Goal: Check status: Check status

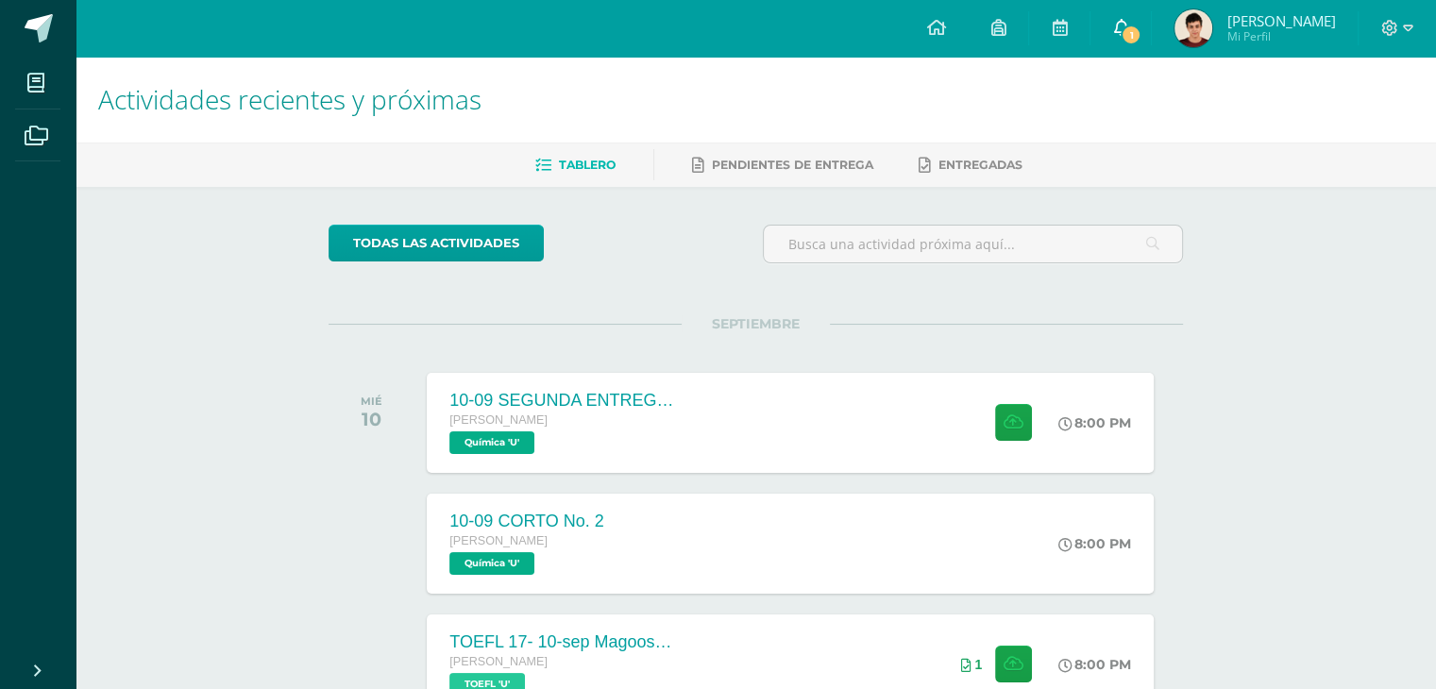
click at [1151, 22] on link "1" at bounding box center [1121, 28] width 60 height 57
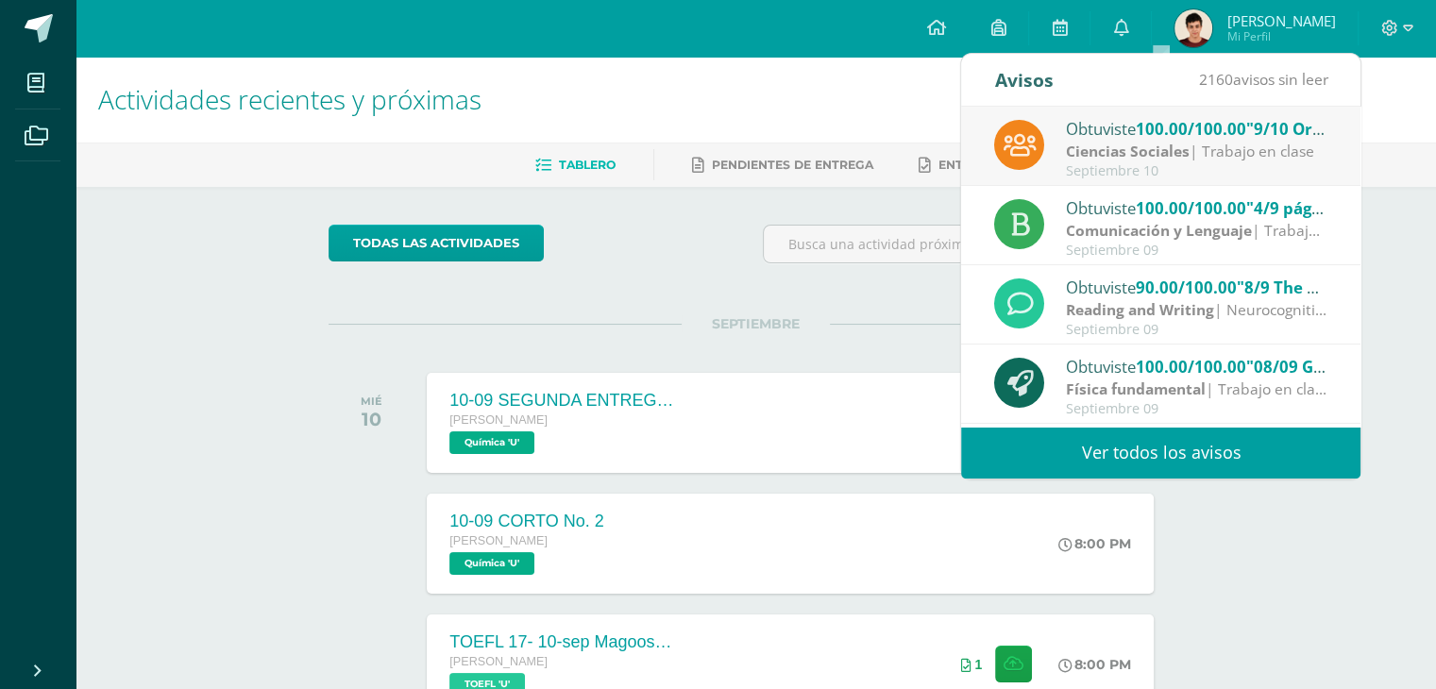
click at [1145, 116] on div "Obtuviste 100.00/100.00 "9/10 Organismos Internacionales" en Ciencias Sociales" at bounding box center [1197, 128] width 263 height 25
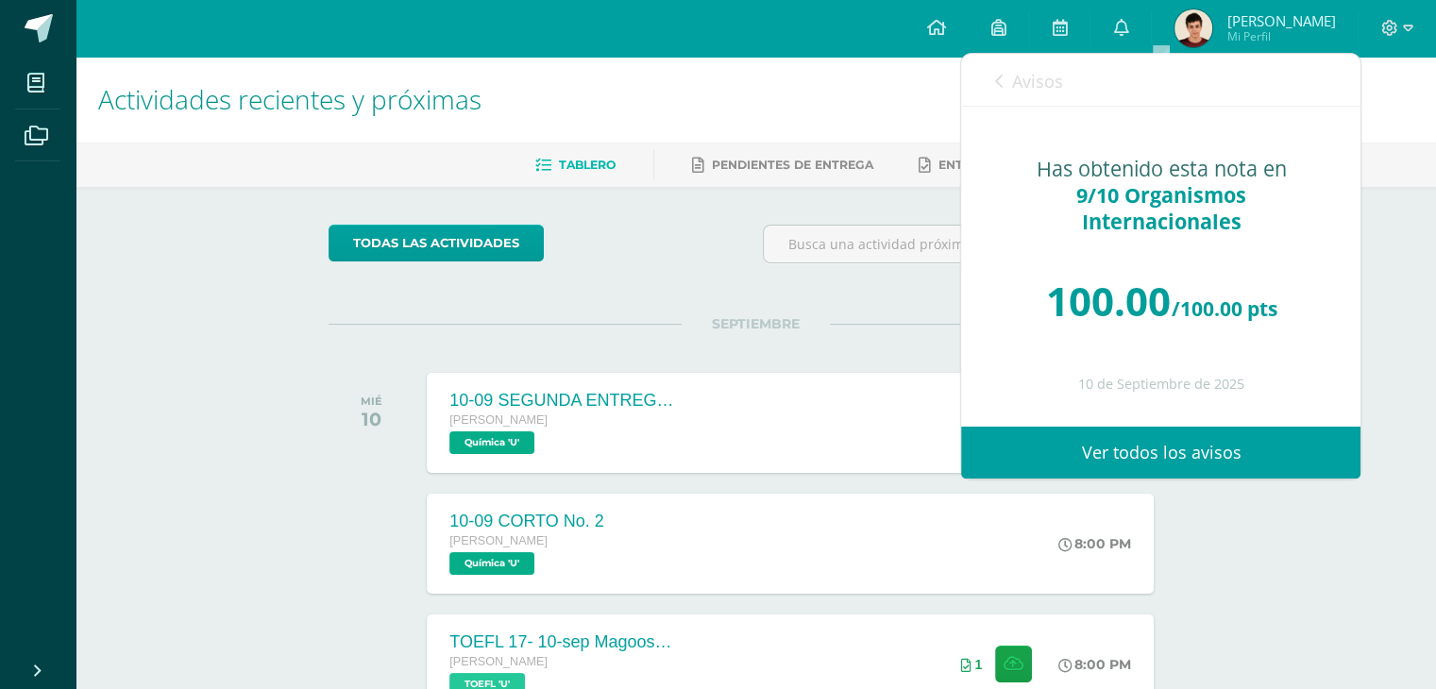
click at [1031, 80] on span "Avisos" at bounding box center [1036, 81] width 51 height 23
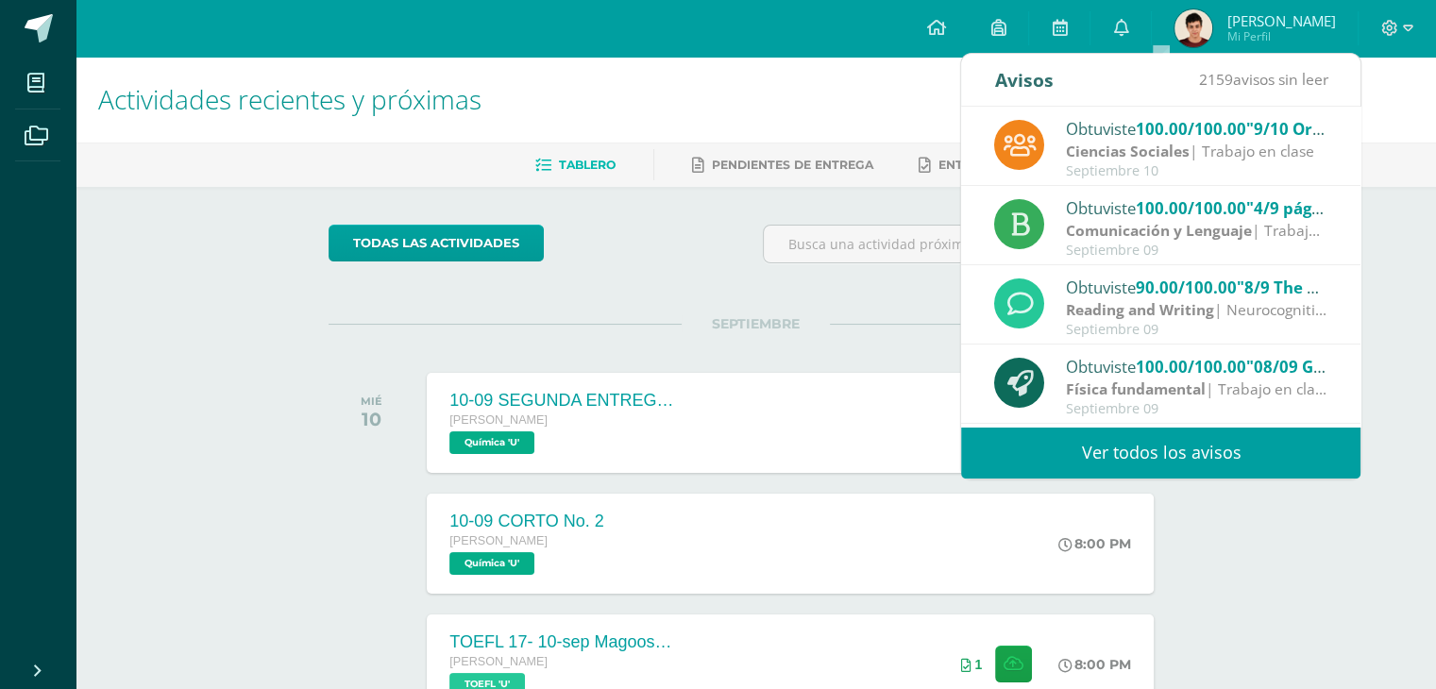
click at [679, 93] on h1 "Actividades recientes y próximas" at bounding box center [755, 100] width 1315 height 86
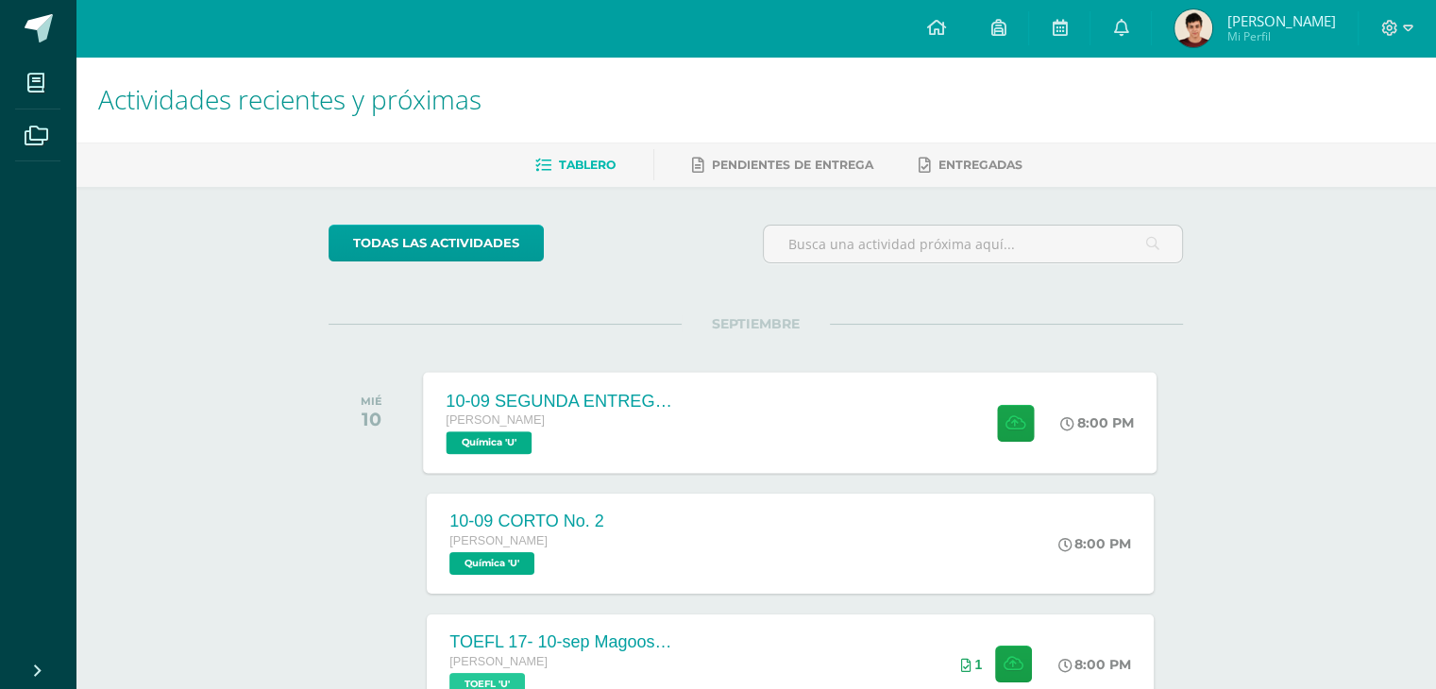
scroll to position [219, 0]
click at [1284, 21] on span "[PERSON_NAME]" at bounding box center [1281, 20] width 109 height 19
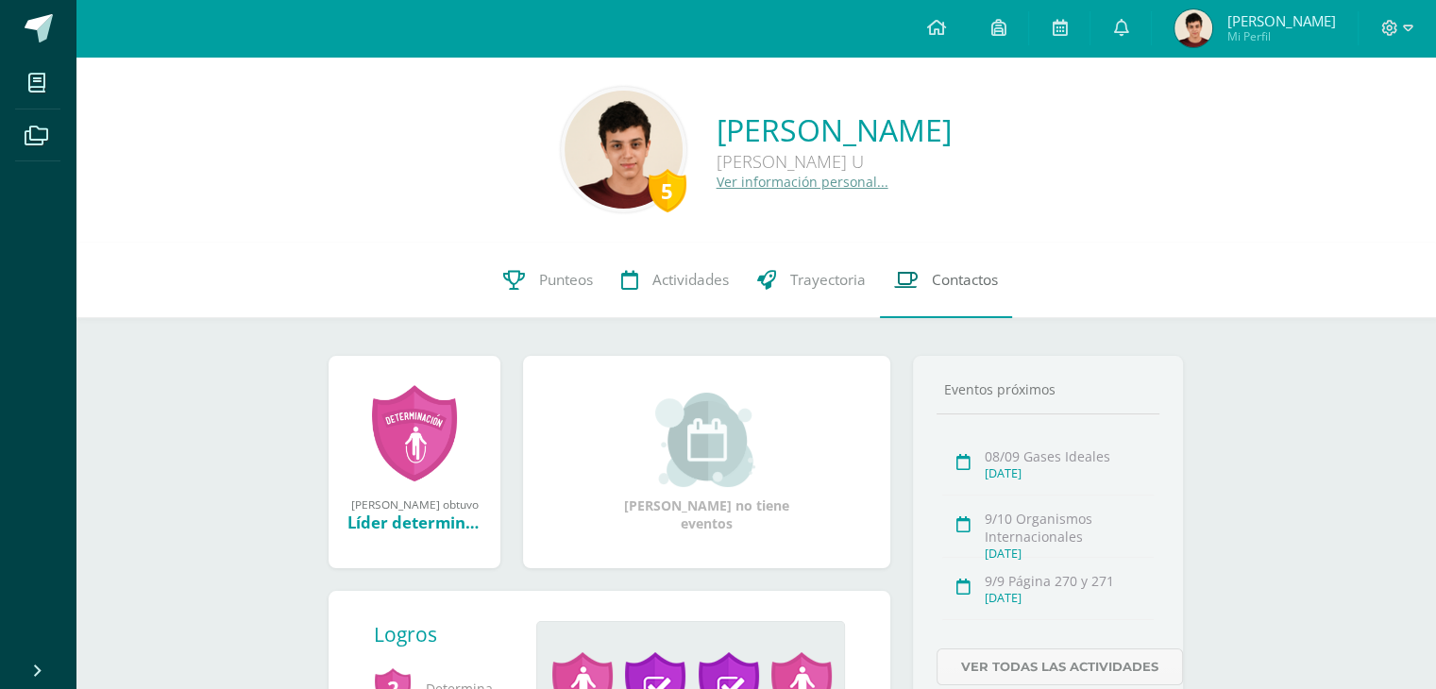
click at [1149, 224] on div "5 [PERSON_NAME] [PERSON_NAME] U Ver información personal..." at bounding box center [756, 150] width 1361 height 186
click at [549, 279] on span "Punteos" at bounding box center [566, 280] width 54 height 20
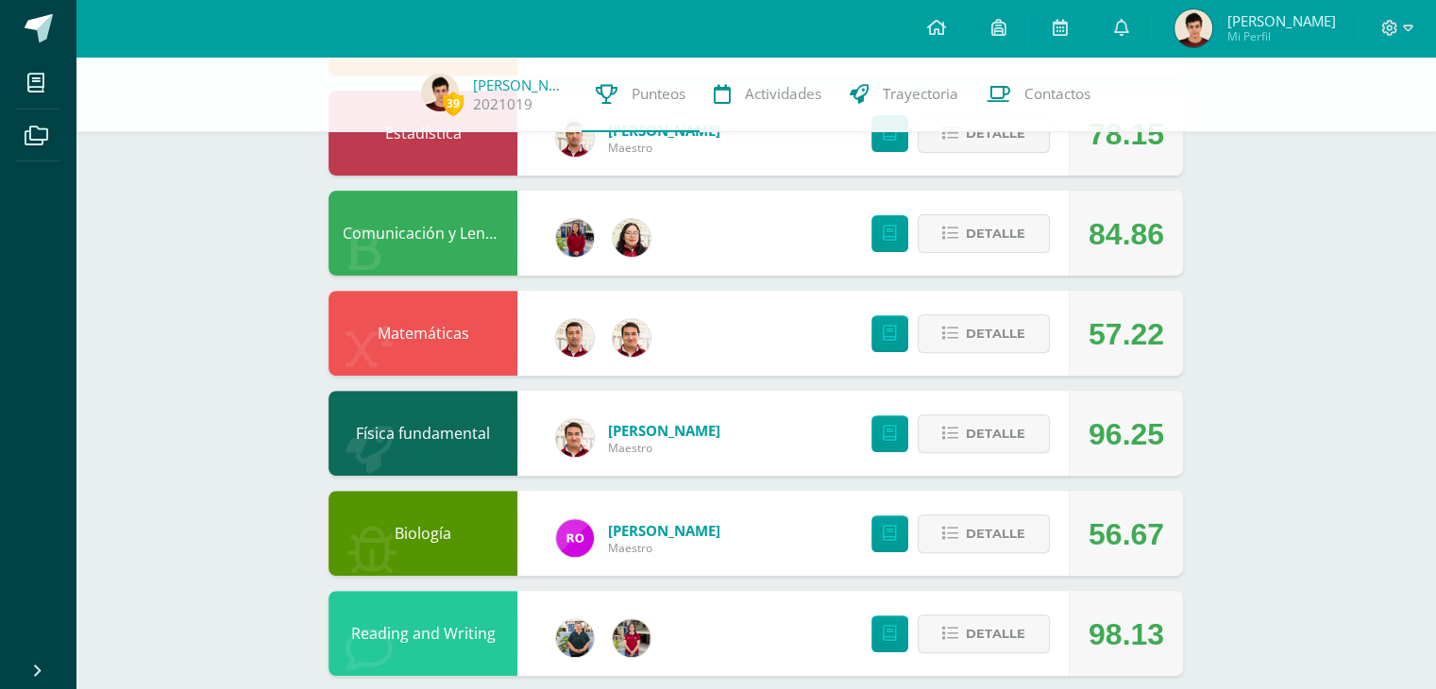
scroll to position [606, 0]
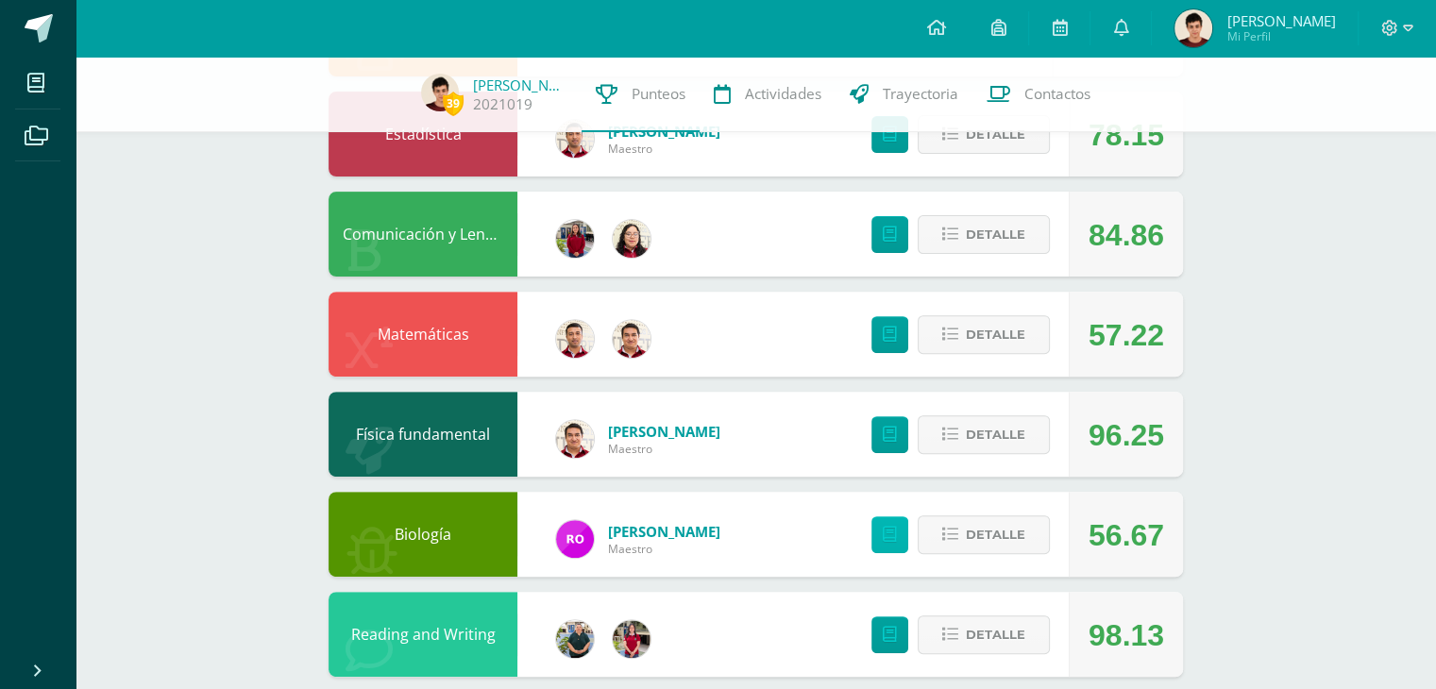
click at [886, 529] on icon at bounding box center [890, 535] width 14 height 16
